Goal: Communication & Community: Connect with others

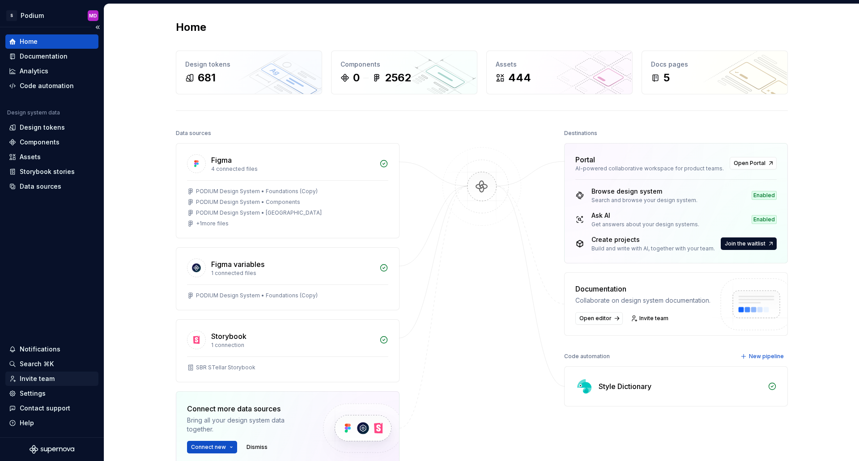
click at [43, 375] on div "Invite team" at bounding box center [37, 379] width 35 height 9
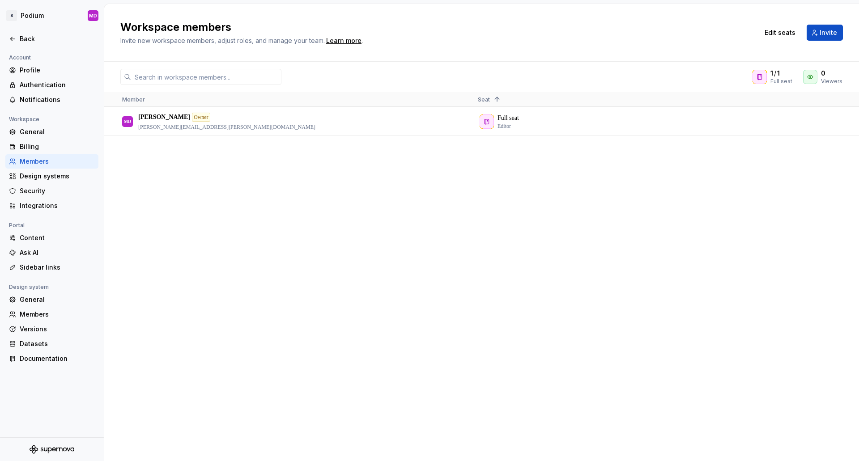
click at [500, 294] on div "MD [PERSON_NAME] Owner [PERSON_NAME][EMAIL_ADDRESS][PERSON_NAME][DOMAIN_NAME] F…" at bounding box center [481, 283] width 755 height 353
click at [788, 304] on div "MD [PERSON_NAME] Owner [PERSON_NAME][EMAIL_ADDRESS][PERSON_NAME][DOMAIN_NAME] F…" at bounding box center [481, 283] width 755 height 353
click at [835, 34] on span "Invite" at bounding box center [828, 32] width 17 height 9
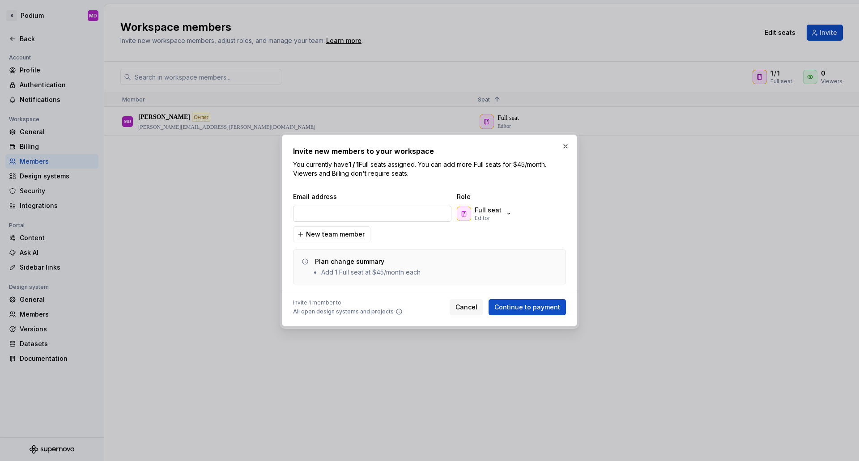
click at [323, 217] on input "email" at bounding box center [372, 214] width 158 height 16
type input "[EMAIL_ADDRESS][DOMAIN_NAME]"
click at [505, 215] on icon "button" at bounding box center [508, 213] width 7 height 7
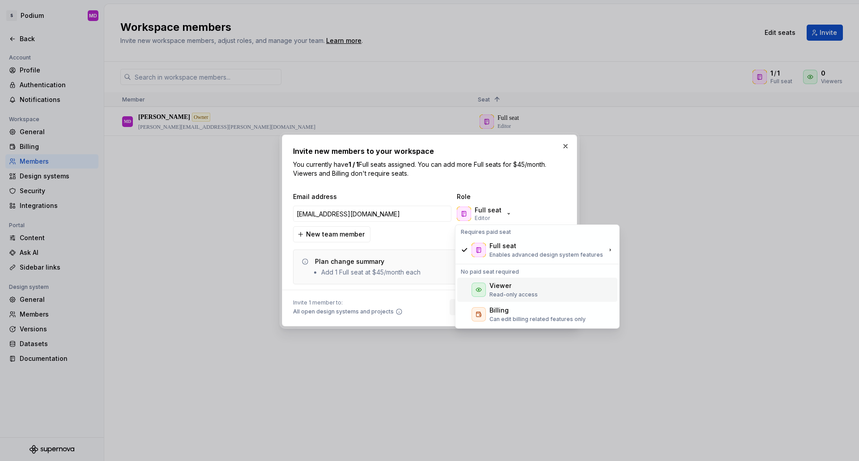
click at [515, 296] on p "Read-only access" at bounding box center [513, 294] width 48 height 7
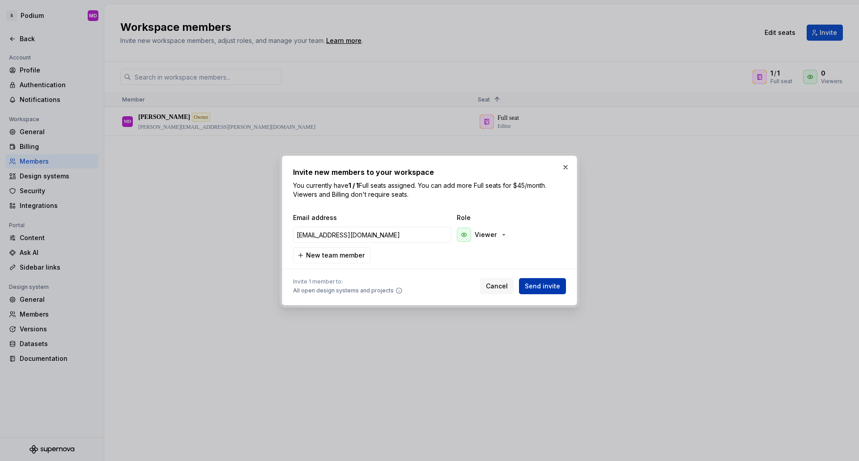
click at [549, 290] on span "Send invite" at bounding box center [542, 286] width 35 height 9
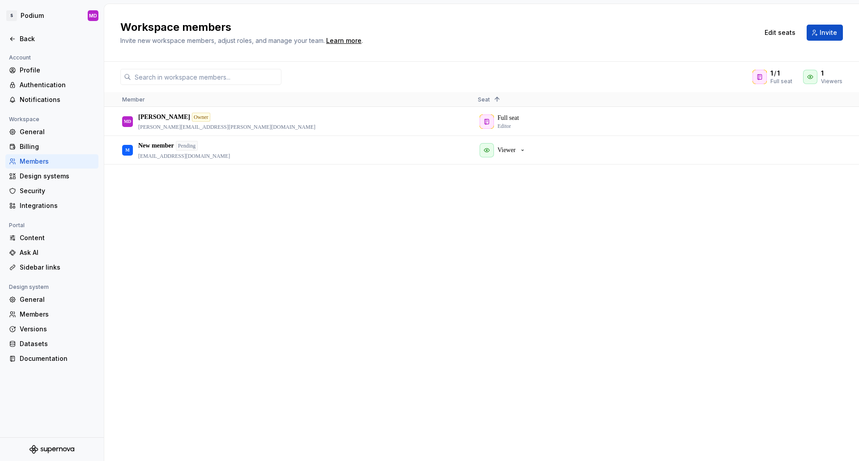
click at [196, 328] on div "MD [PERSON_NAME] Owner [PERSON_NAME][EMAIL_ADDRESS][PERSON_NAME][DOMAIN_NAME] F…" at bounding box center [481, 283] width 755 height 353
click at [25, 40] on div "Back" at bounding box center [57, 38] width 75 height 9
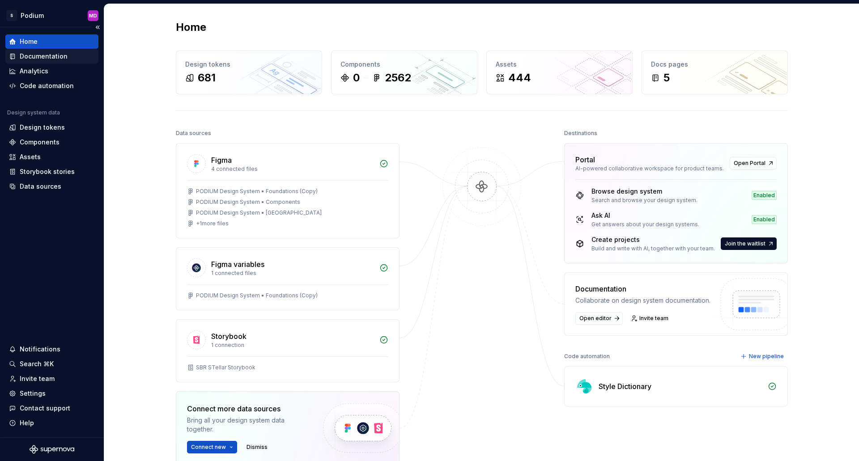
click at [35, 55] on div "Documentation" at bounding box center [44, 56] width 48 height 9
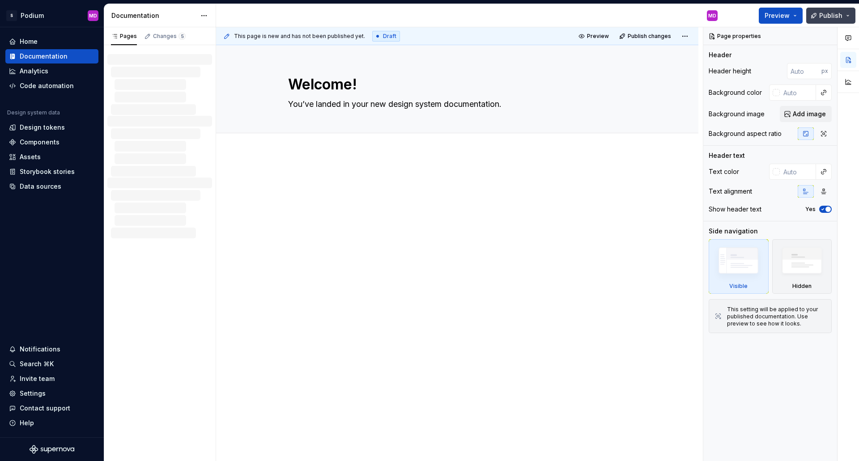
click at [835, 16] on span "Publish" at bounding box center [830, 15] width 23 height 9
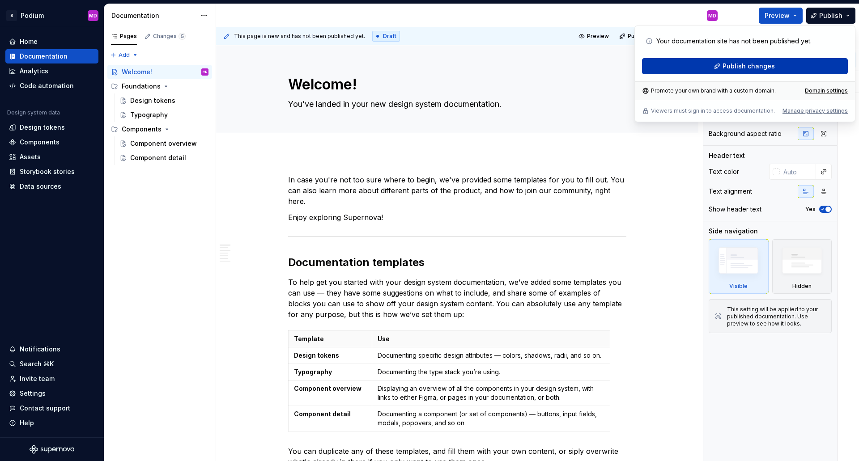
click at [735, 66] on span "Publish changes" at bounding box center [749, 66] width 52 height 9
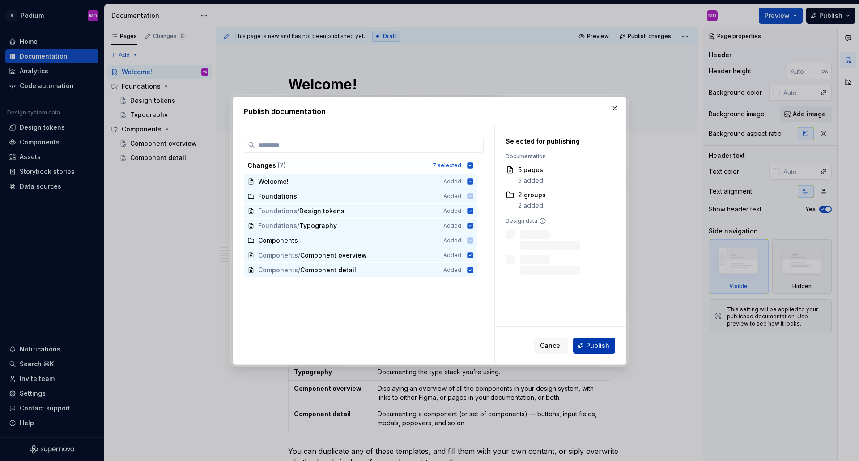
click at [600, 345] on span "Publish" at bounding box center [597, 345] width 23 height 9
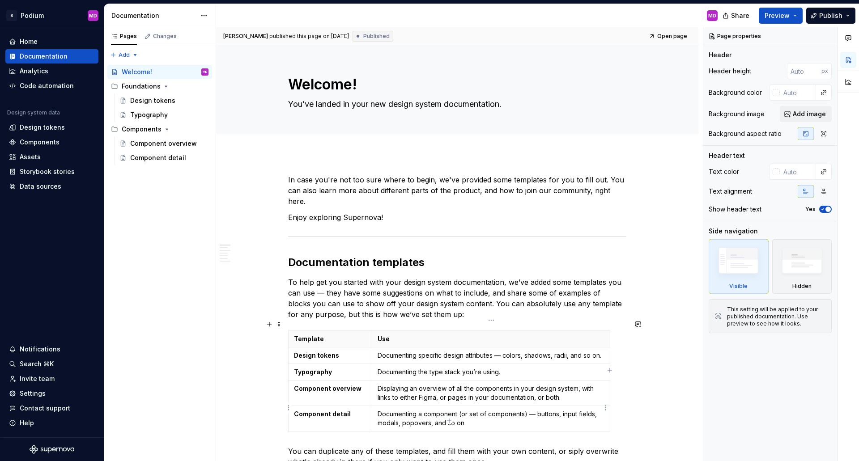
type textarea "*"
click at [29, 42] on div "Home" at bounding box center [29, 41] width 18 height 9
